Goal: Information Seeking & Learning: Learn about a topic

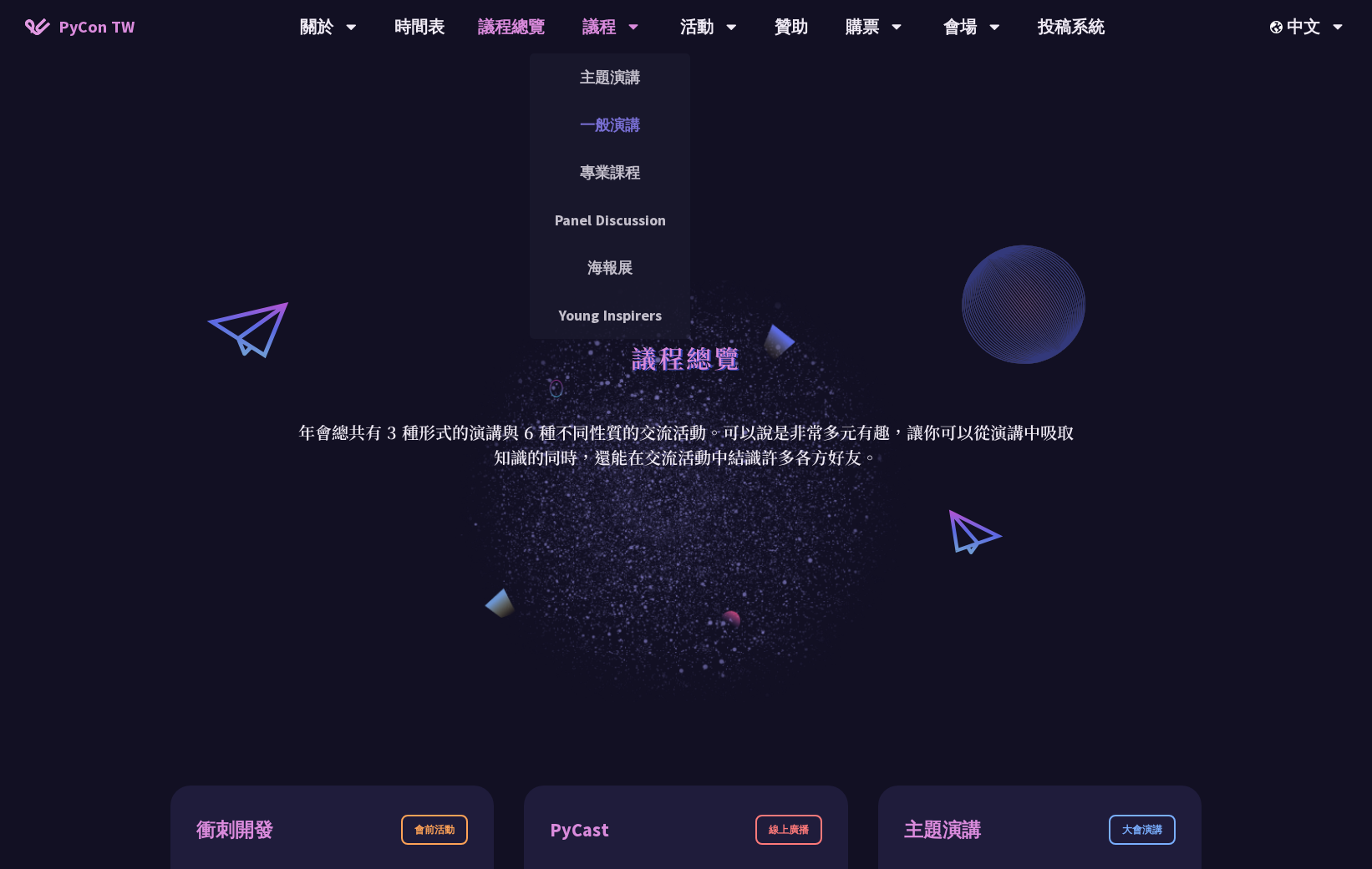
click at [616, 122] on link "一般演講" at bounding box center [610, 124] width 161 height 39
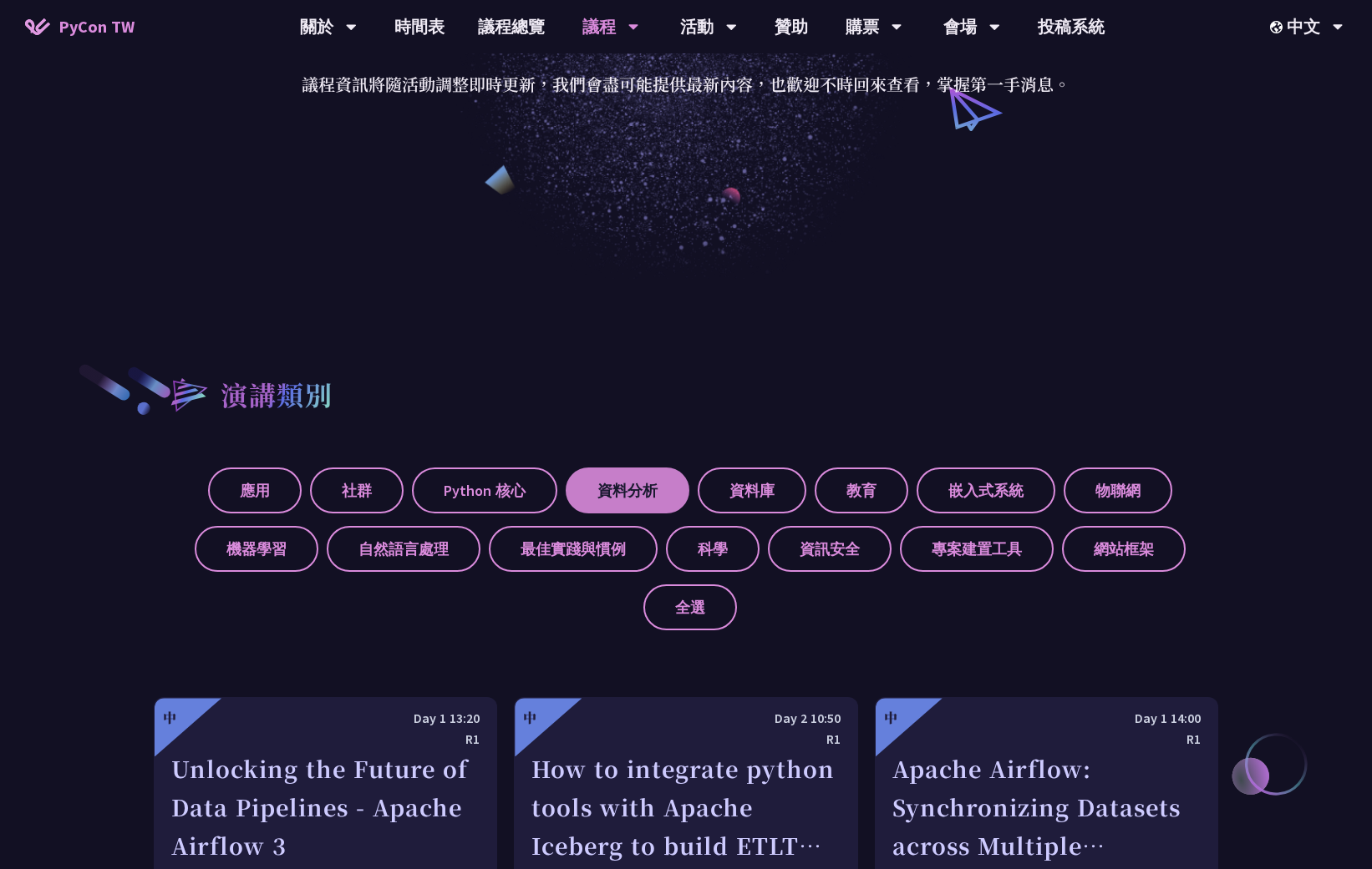
scroll to position [307, 0]
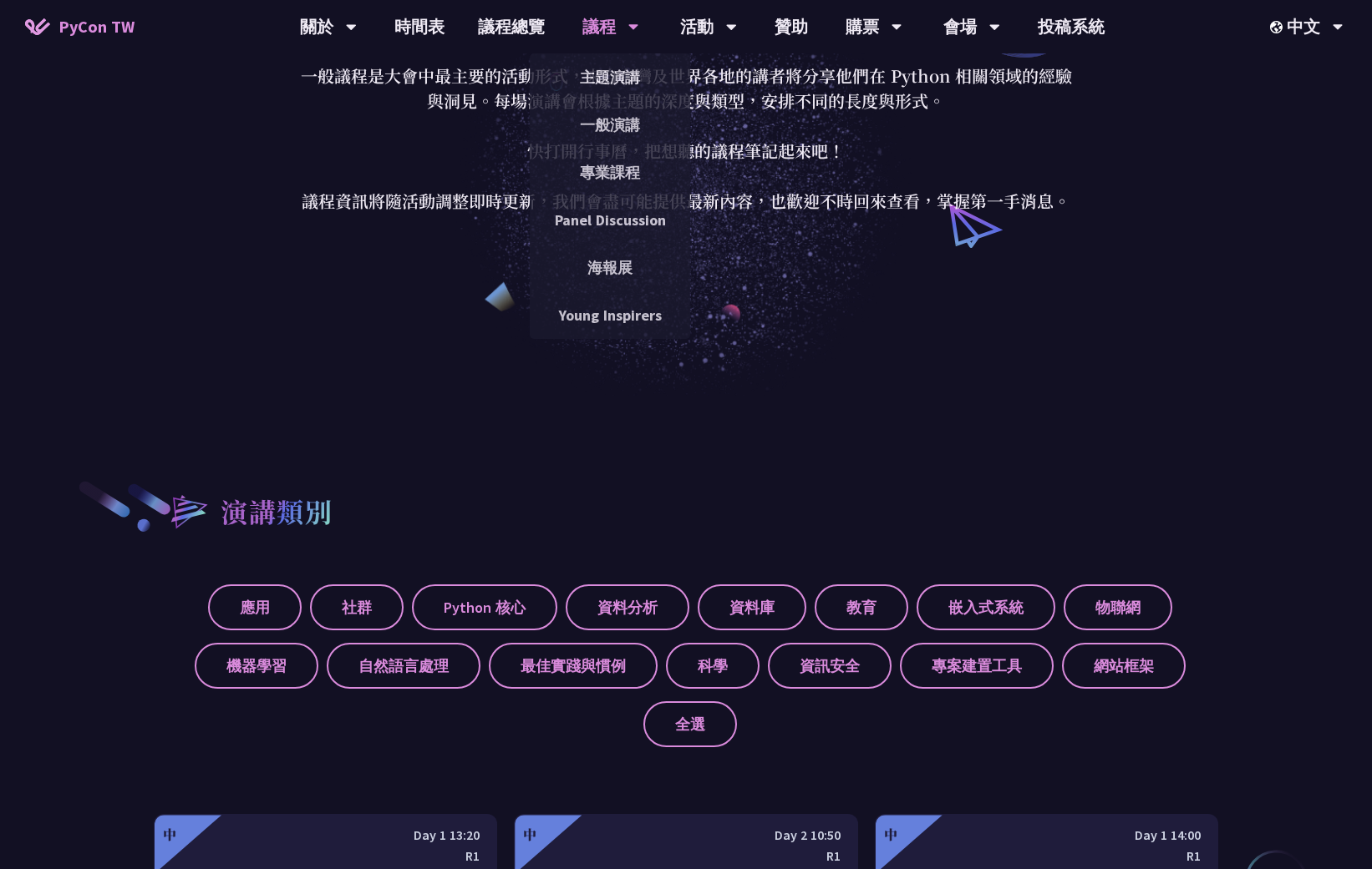
click at [625, 32] on div "議程" at bounding box center [611, 27] width 57 height 54
click at [616, 173] on link "專業課程" at bounding box center [610, 172] width 161 height 39
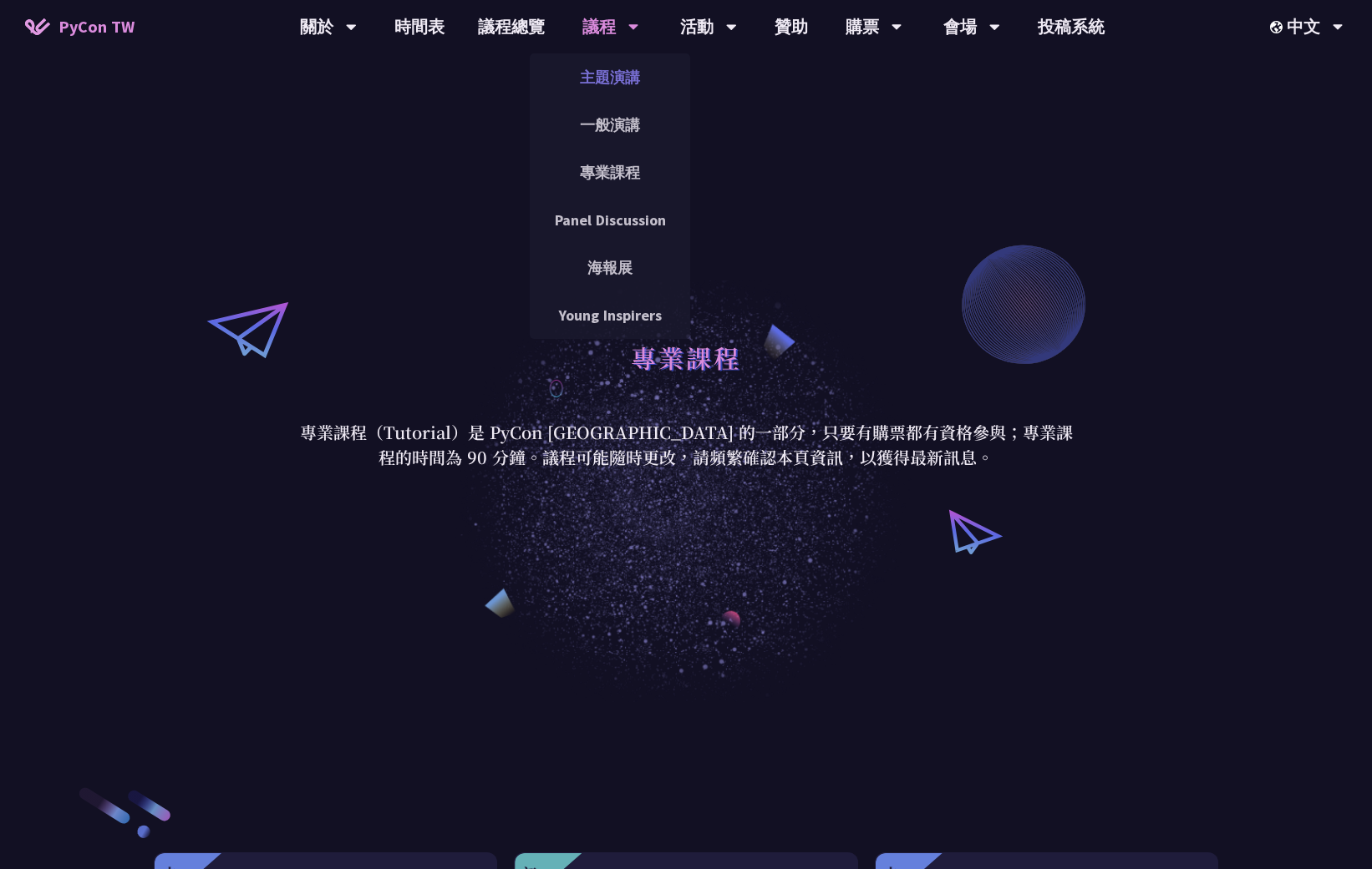
click at [616, 82] on link "主題演講" at bounding box center [610, 77] width 161 height 39
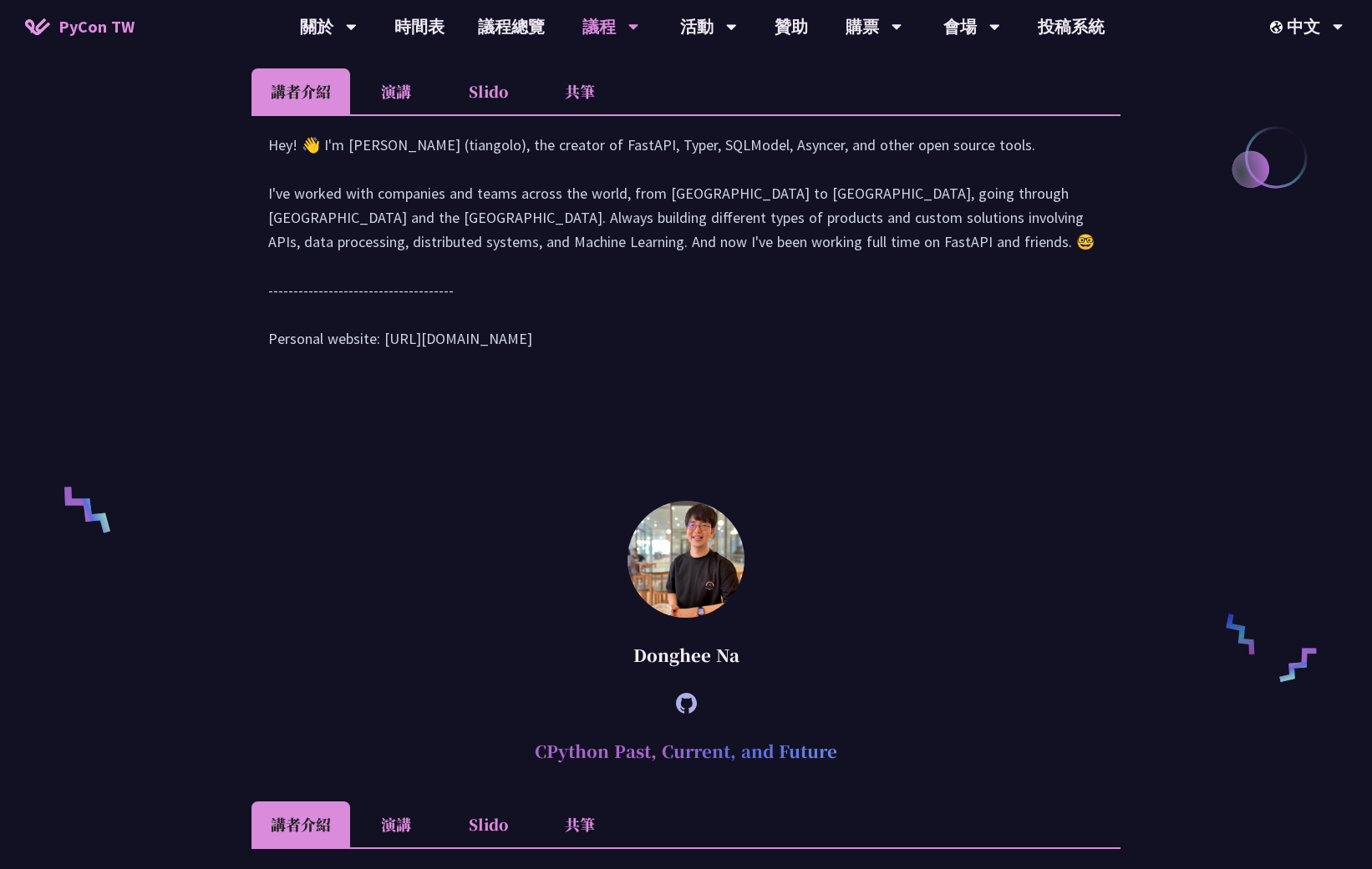
scroll to position [770, 0]
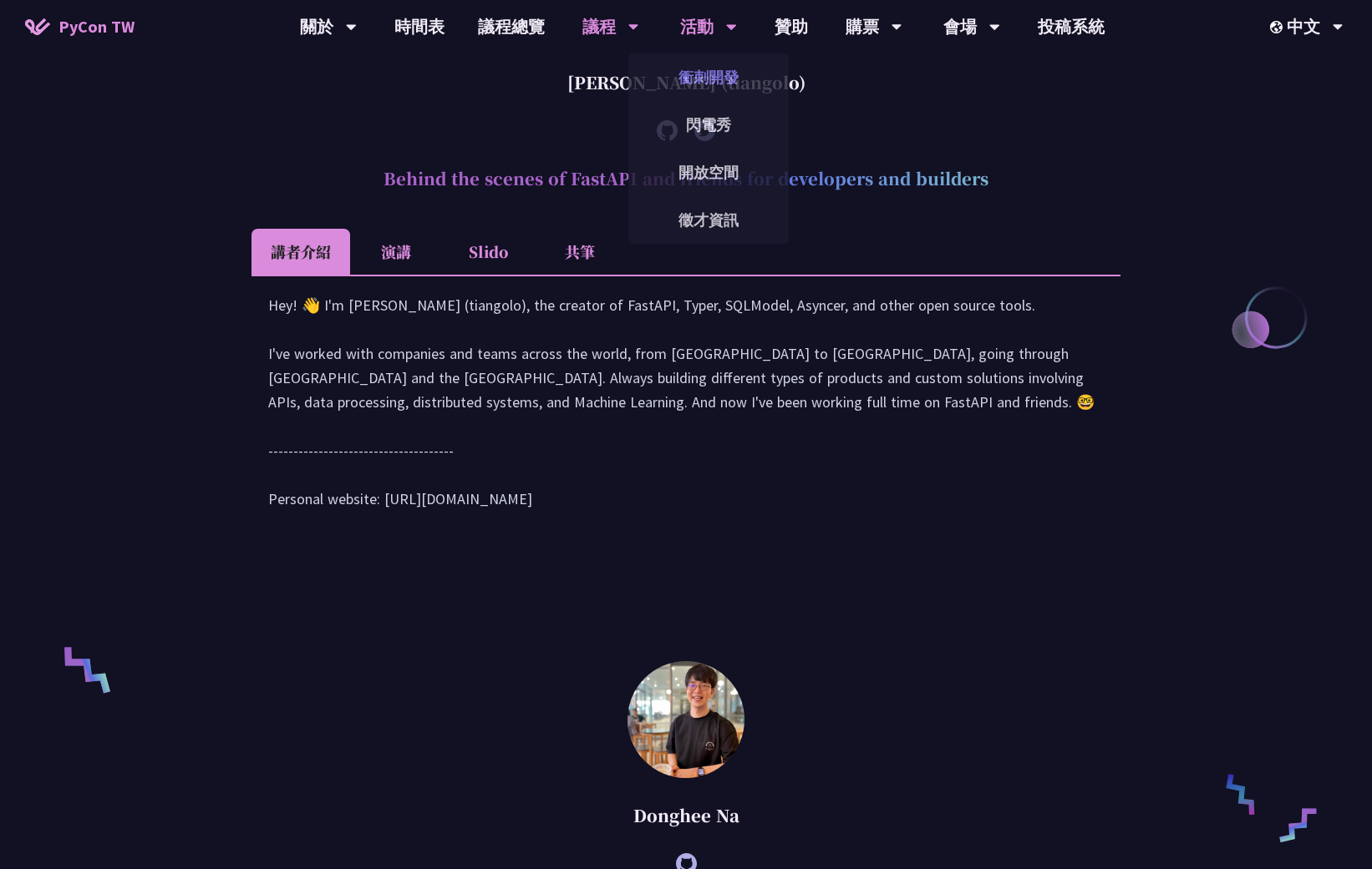
click at [715, 82] on link "衝刺開發" at bounding box center [708, 77] width 161 height 39
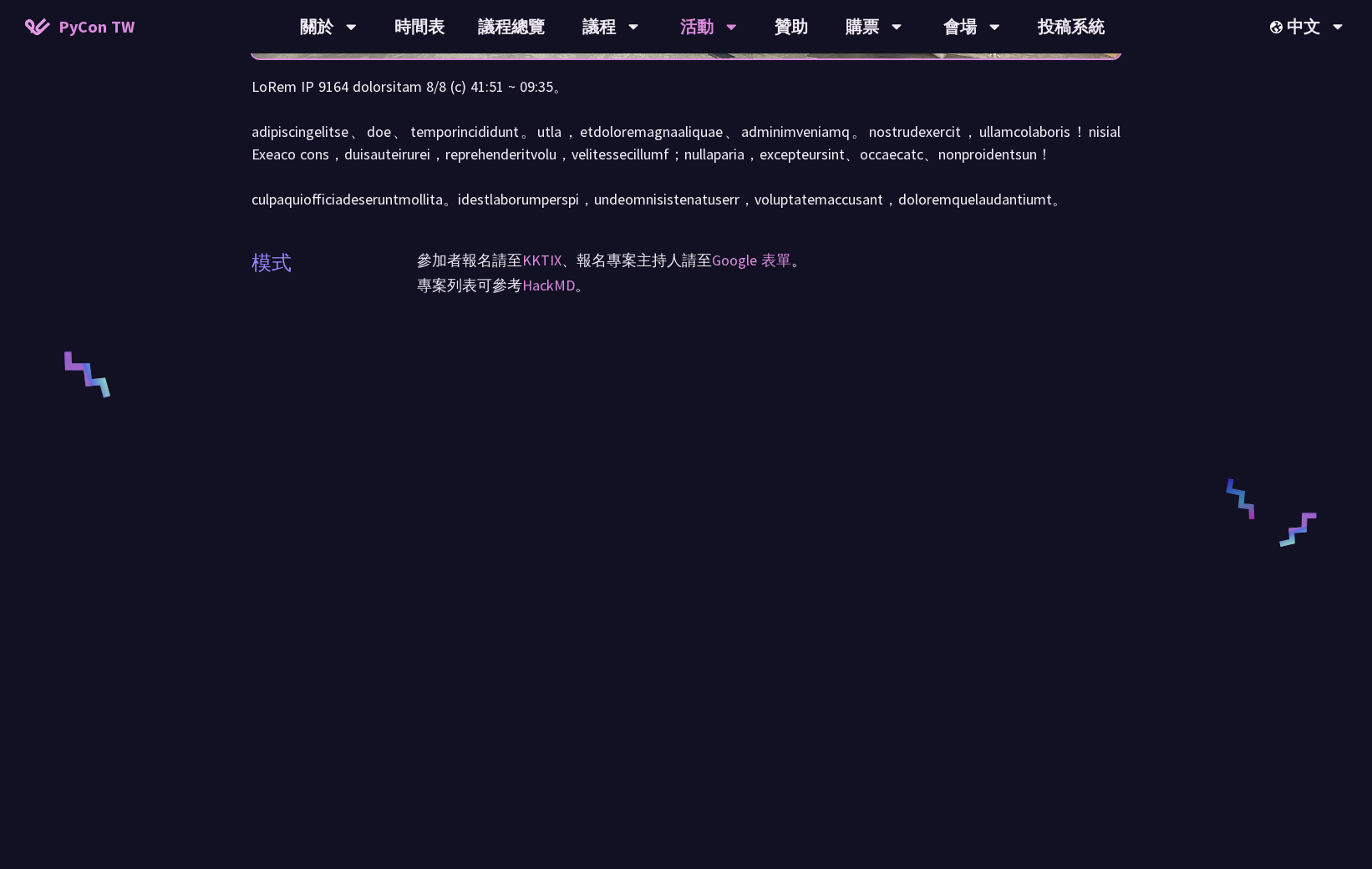
scroll to position [401, 0]
